Goal: Check status

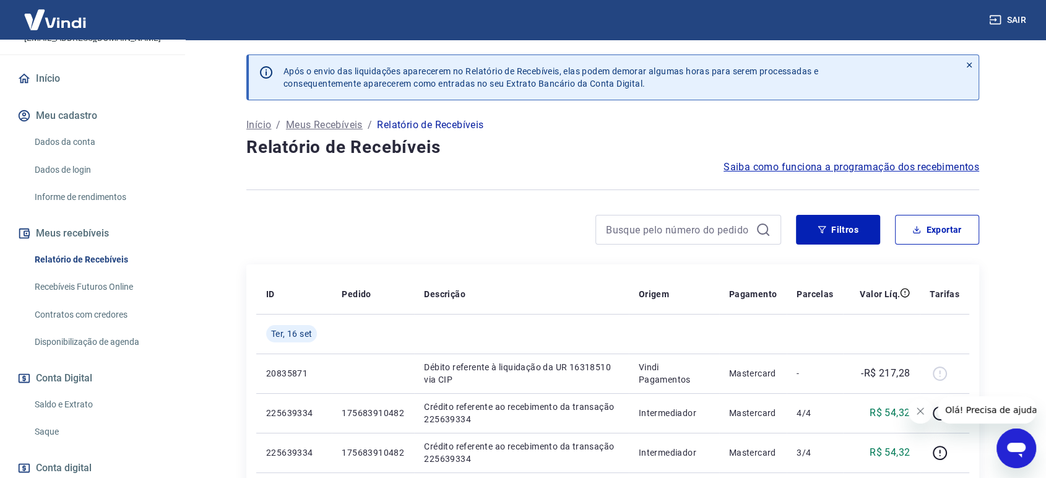
scroll to position [168, 0]
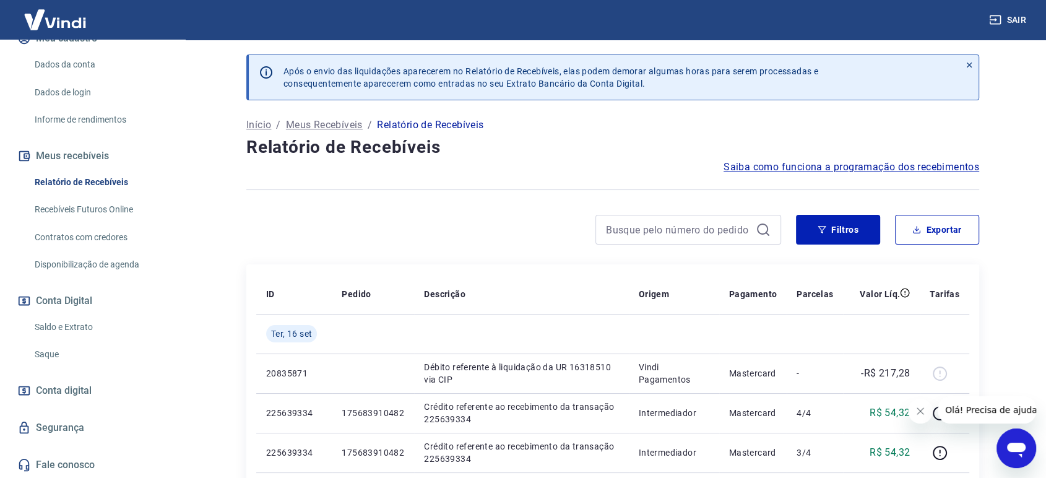
click at [64, 323] on link "Saldo e Extrato" at bounding box center [100, 327] width 141 height 25
